Goal: Task Accomplishment & Management: Complete application form

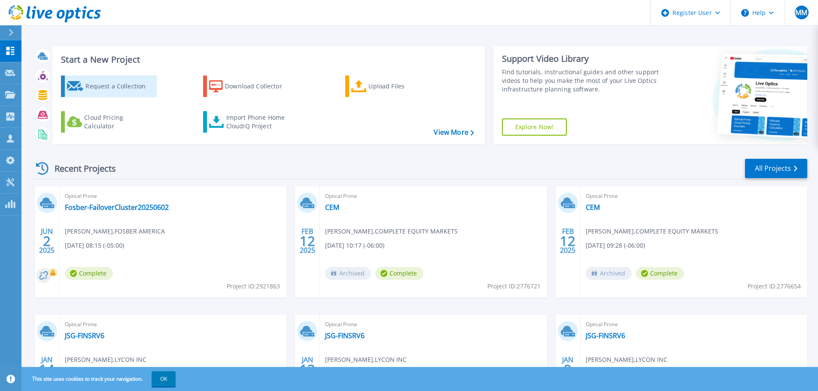
click at [118, 84] on div "Request a Collection" at bounding box center [119, 86] width 69 height 17
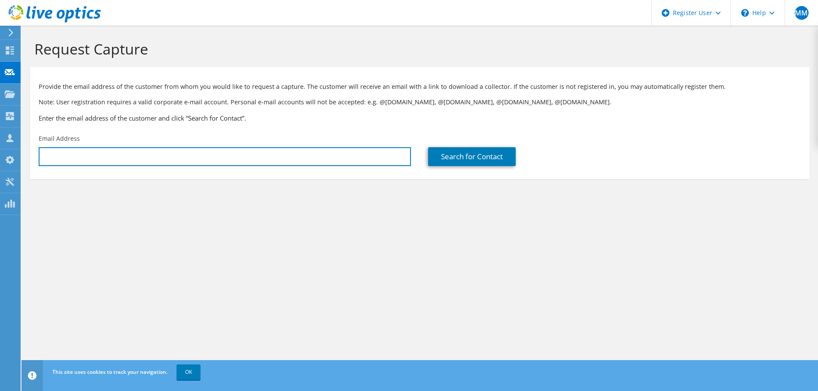
drag, startPoint x: 167, startPoint y: 160, endPoint x: 203, endPoint y: 168, distance: 37.0
click at [167, 160] on input "text" at bounding box center [225, 156] width 372 height 19
type input "tannert@pflow.com"
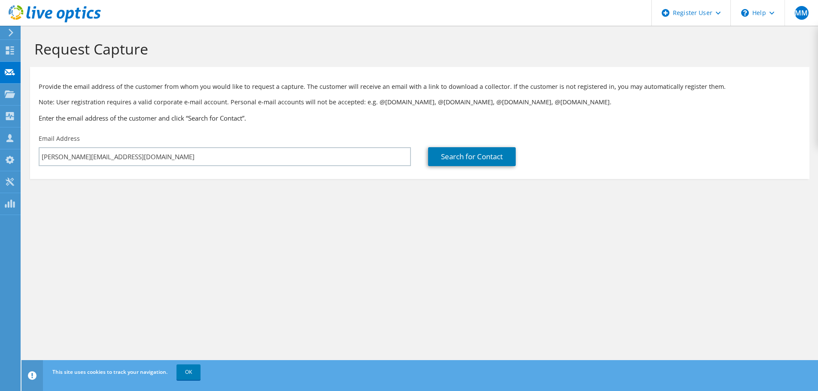
click at [266, 266] on div "Request Capture Provide the email address of the customer from whom you would l…" at bounding box center [419, 208] width 796 height 365
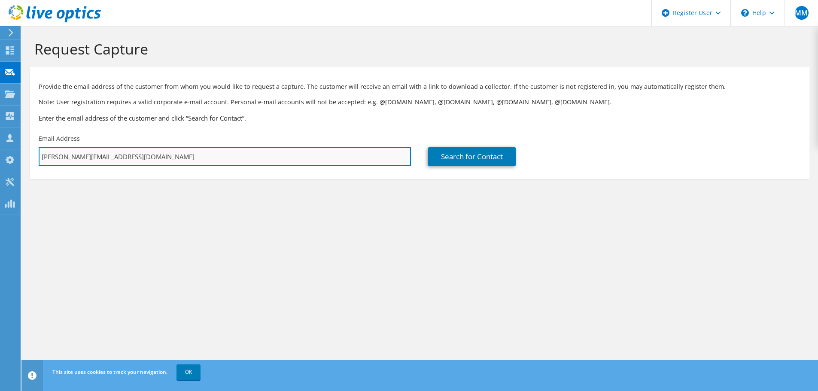
click at [212, 150] on input "tannert@pflow.com" at bounding box center [225, 156] width 372 height 19
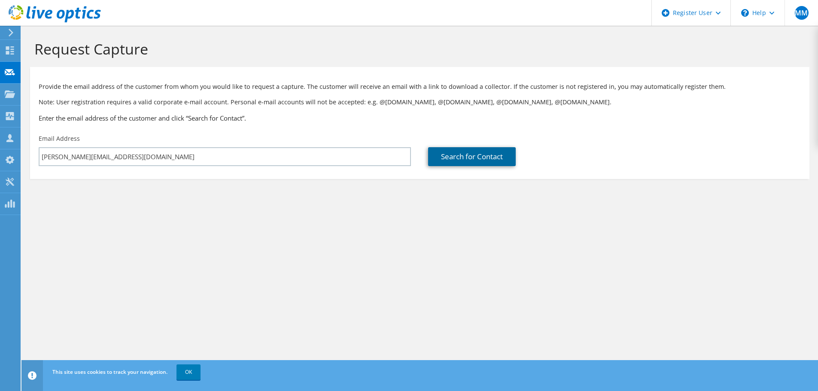
click at [474, 156] on link "Search for Contact" at bounding box center [472, 156] width 88 height 19
type input "PFLOW INDUSTRIES"
type input "Tanner"
type input "Tracey"
type input "United States"
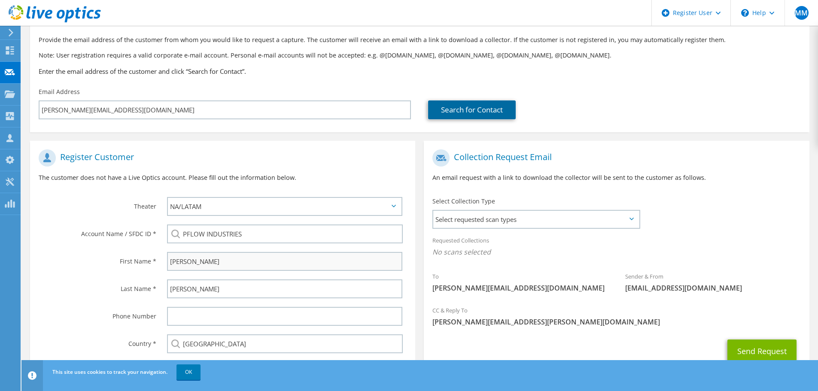
scroll to position [97, 0]
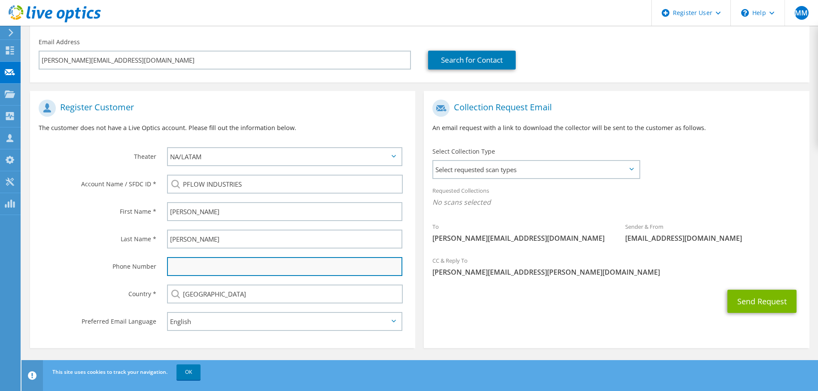
click at [245, 267] on input "text" at bounding box center [284, 266] width 235 height 19
paste input "414-352-9000"
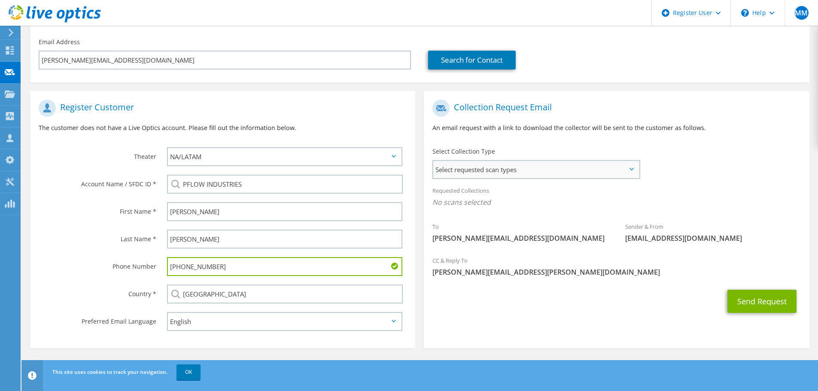
type input "414-352-9000 ext 104"
click at [631, 172] on span "Select requested scan types" at bounding box center [536, 169] width 206 height 17
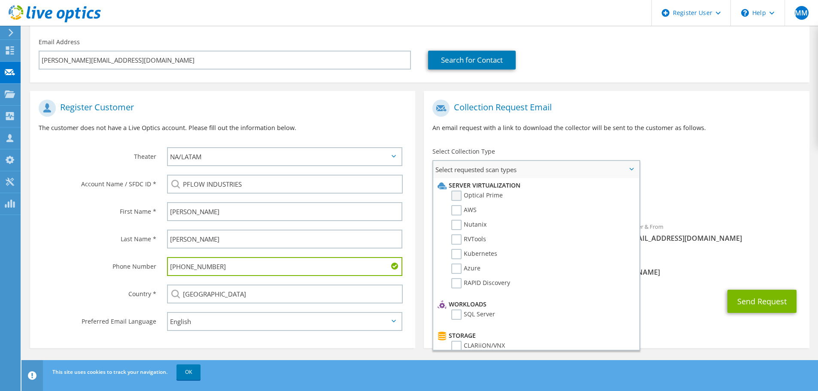
click at [456, 194] on label "Optical Prime" at bounding box center [477, 196] width 52 height 10
click at [0, 0] on input "Optical Prime" at bounding box center [0, 0] width 0 height 0
click at [666, 277] on span "Michael.Mcnear@Dell.com" at bounding box center [616, 274] width 368 height 9
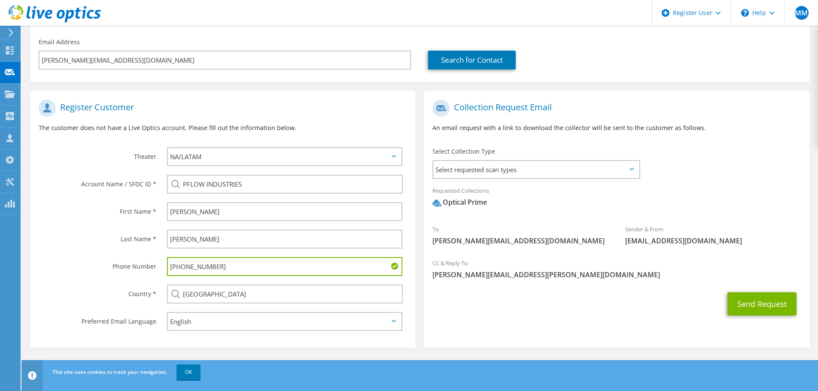
click at [629, 170] on icon at bounding box center [631, 169] width 4 height 3
click at [749, 305] on button "Send Request" at bounding box center [761, 303] width 69 height 23
